Goal: Task Accomplishment & Management: Manage account settings

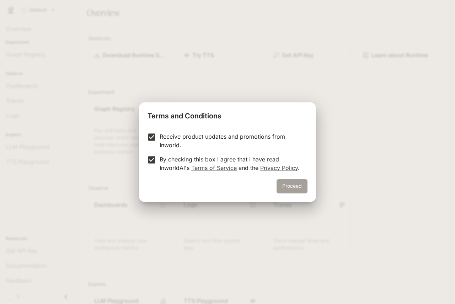
click at [296, 190] on button "Proceed" at bounding box center [292, 186] width 31 height 14
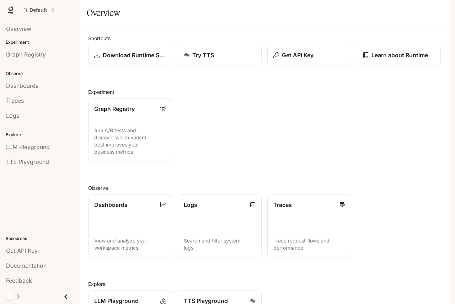
click at [413, 11] on span "Documentation" at bounding box center [406, 10] width 35 height 9
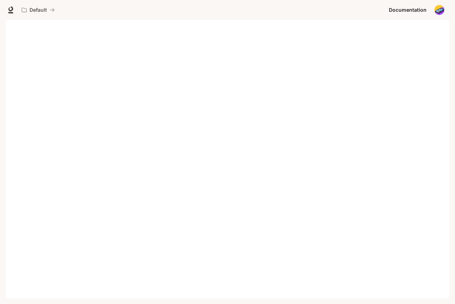
click at [440, 11] on img "button" at bounding box center [440, 10] width 10 height 10
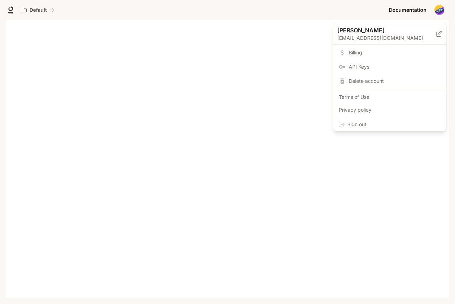
click at [373, 67] on span "API Keys" at bounding box center [395, 66] width 92 height 7
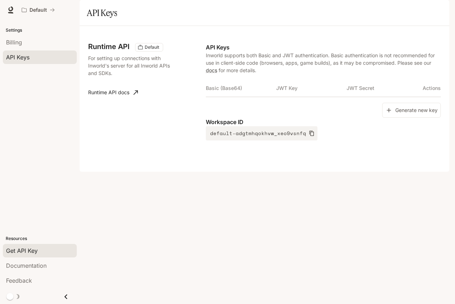
click at [281, 172] on div "Runtime API Default For setting up connections with Inworld's server for all In…" at bounding box center [265, 99] width 370 height 146
click at [38, 250] on div "Get API Key" at bounding box center [40, 250] width 68 height 9
click at [14, 39] on span "Billing" at bounding box center [14, 42] width 16 height 9
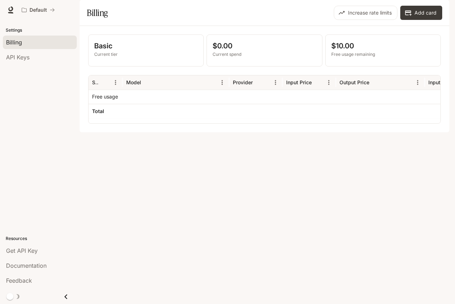
click at [176, 132] on div "Basic Current tier $0.00 Current spend $10.00 Free usage remaining Service Mode…" at bounding box center [265, 79] width 370 height 106
click at [272, 132] on div "Básico Nivel actual $0.00 Gasto actual $10.00 Uso gratuito restante Servicio Mo…" at bounding box center [265, 79] width 370 height 106
click at [15, 31] on font "Ajustes" at bounding box center [13, 29] width 15 height 5
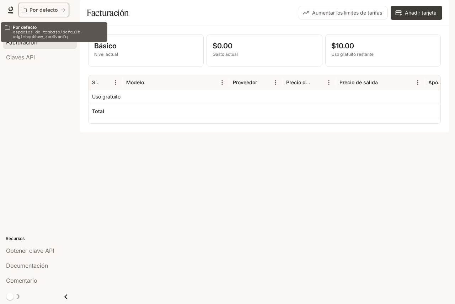
click at [57, 10] on font "Por defecto" at bounding box center [44, 10] width 28 height 6
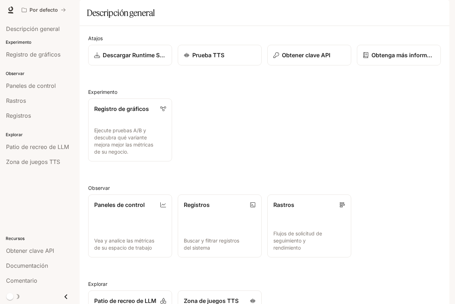
scroll to position [46, 0]
